Goal: Find specific page/section: Find specific page/section

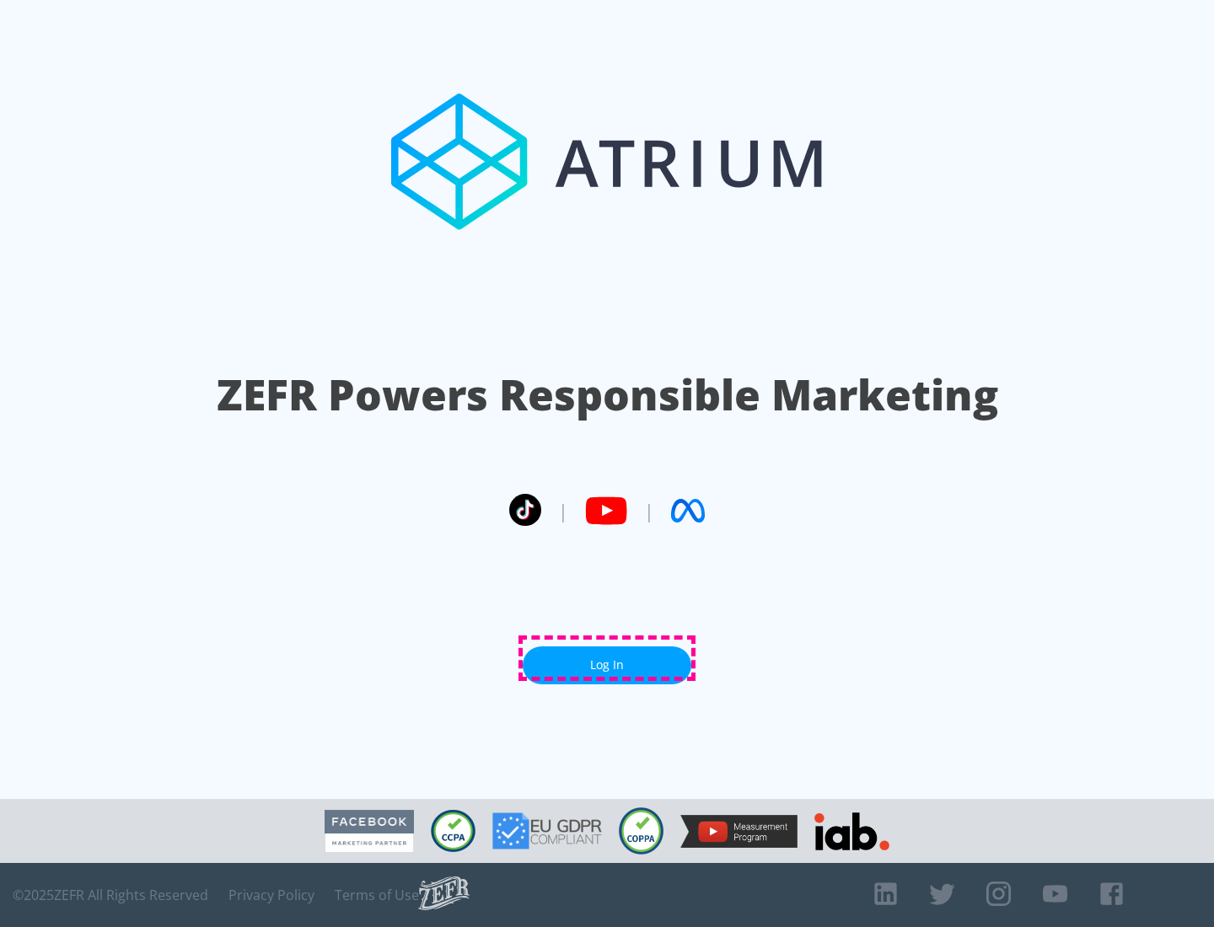
click at [607, 658] on link "Log In" at bounding box center [607, 665] width 169 height 38
